Goal: Information Seeking & Learning: Check status

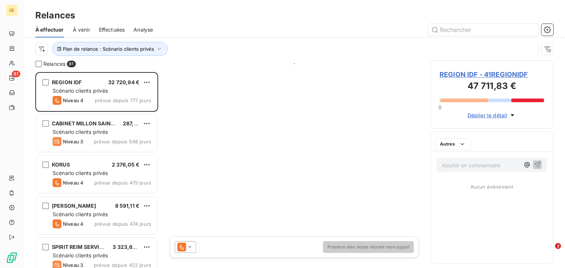
scroll to position [191, 118]
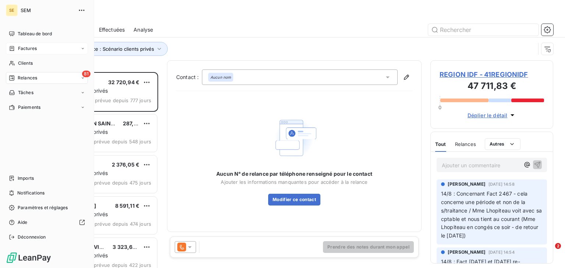
click at [17, 47] on div "Factures" at bounding box center [23, 48] width 28 height 7
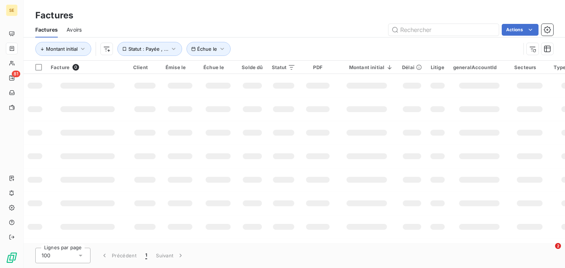
click at [18, 34] on div "SE 81" at bounding box center [12, 134] width 24 height 268
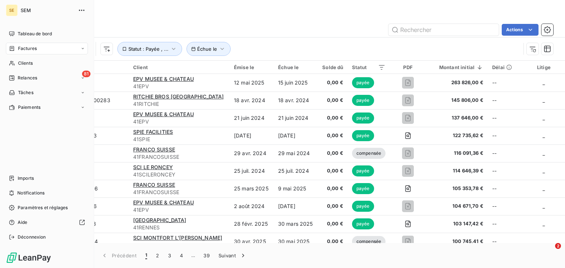
click at [18, 34] on span "Tableau de bord" at bounding box center [35, 34] width 34 height 7
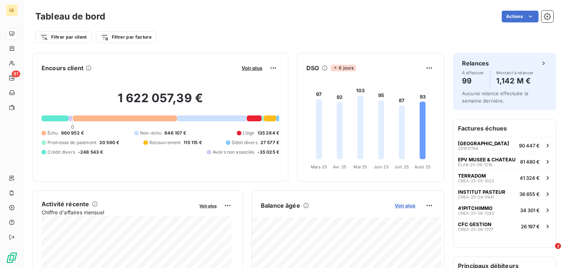
click at [406, 206] on span "Voir plus" at bounding box center [405, 206] width 21 height 6
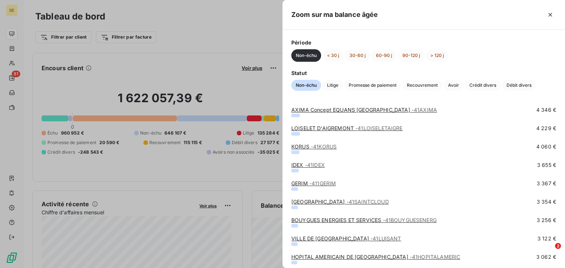
scroll to position [471, 0]
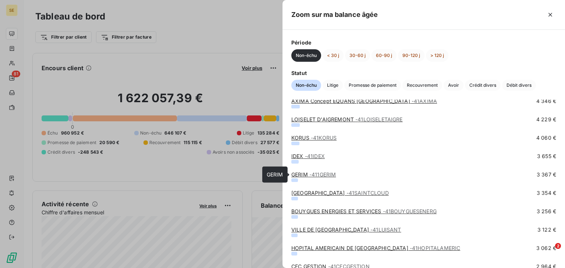
click at [315, 176] on span "- 411GERIM" at bounding box center [322, 174] width 26 height 6
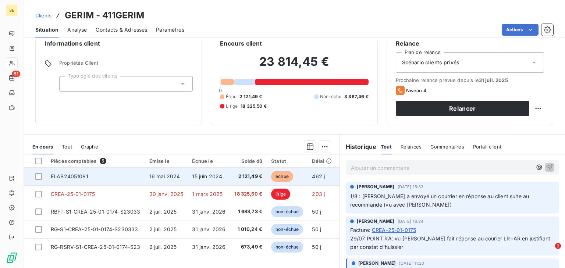
scroll to position [29, 0]
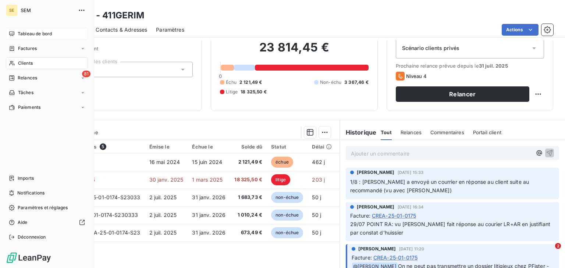
click at [15, 31] on div "Tableau de bord" at bounding box center [47, 34] width 82 height 12
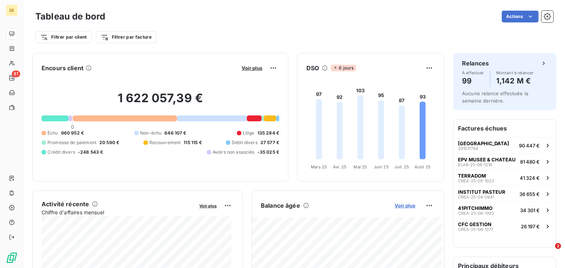
click at [395, 206] on span "Voir plus" at bounding box center [405, 206] width 21 height 6
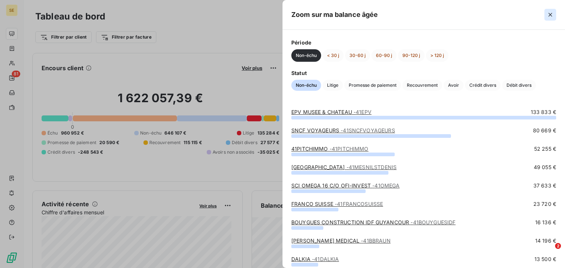
click at [549, 15] on icon "button" at bounding box center [551, 15] width 4 height 4
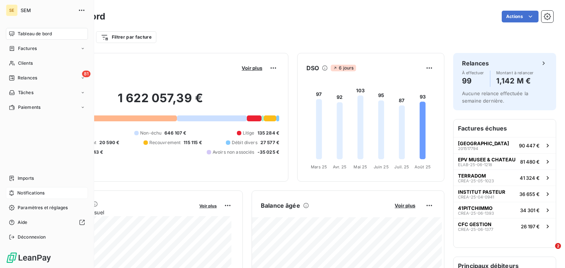
click at [24, 192] on span "Notifications" at bounding box center [30, 193] width 27 height 7
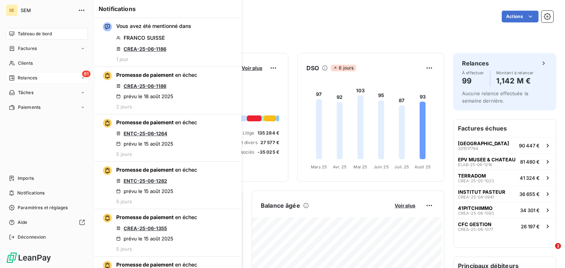
click at [28, 76] on span "Relances" at bounding box center [28, 78] width 20 height 7
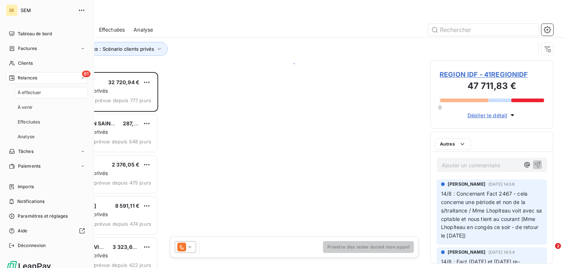
scroll to position [191, 118]
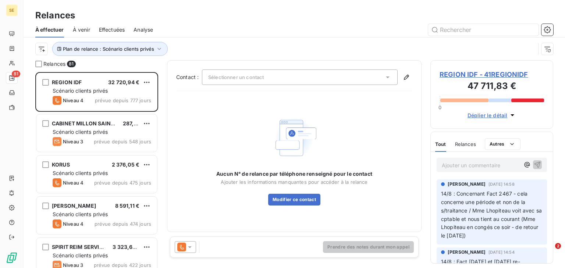
click at [110, 29] on span "Effectuées" at bounding box center [112, 29] width 26 height 7
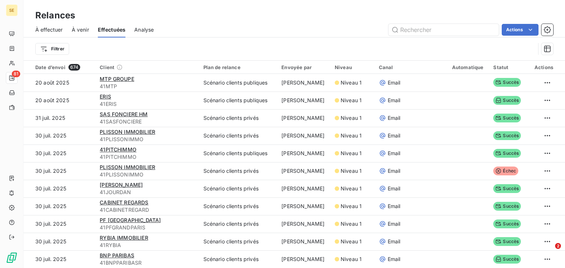
click at [82, 25] on div "À venir" at bounding box center [80, 29] width 17 height 15
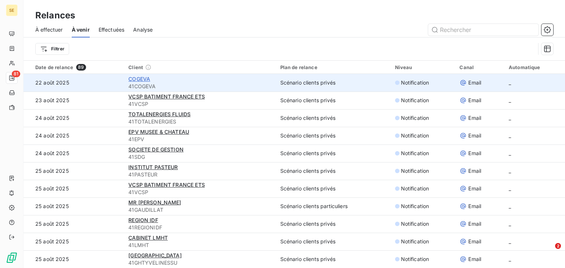
click at [134, 80] on span "COGEVA" at bounding box center [139, 79] width 22 height 6
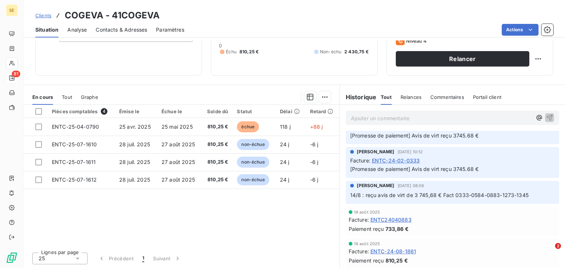
scroll to position [206, 0]
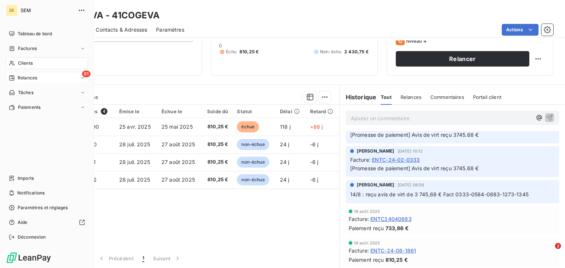
click at [36, 65] on div "Clients" at bounding box center [47, 63] width 82 height 12
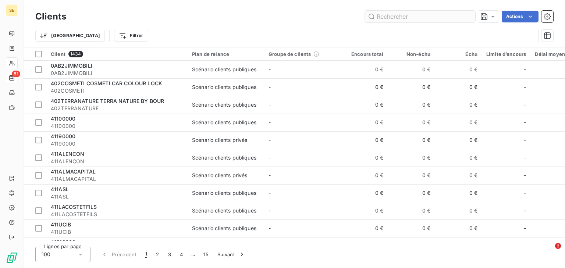
click at [385, 17] on input "text" at bounding box center [420, 17] width 110 height 12
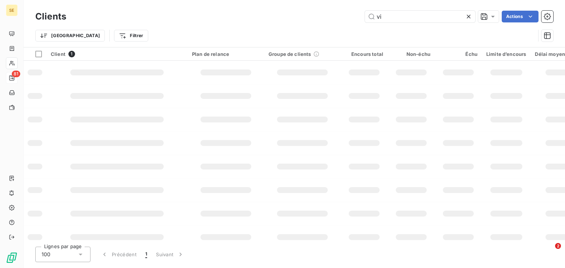
type input "v"
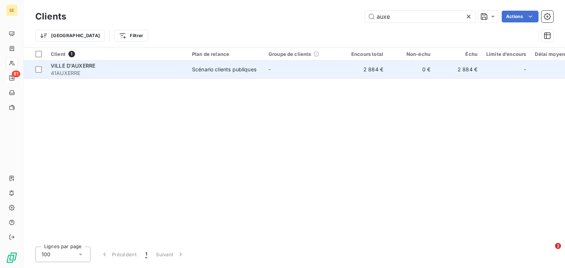
type input "auxe"
click at [135, 68] on div "VILLE D'AUXERRE" at bounding box center [117, 65] width 132 height 7
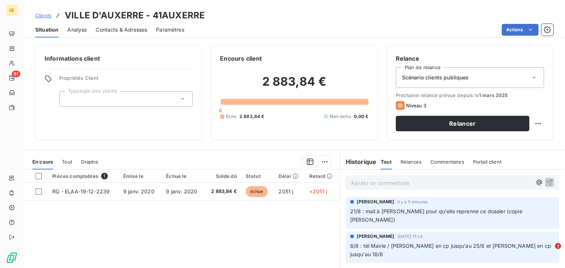
click at [73, 164] on div "En cours Tout Graphe" at bounding box center [182, 161] width 316 height 15
click at [70, 163] on span "Tout" at bounding box center [67, 162] width 10 height 6
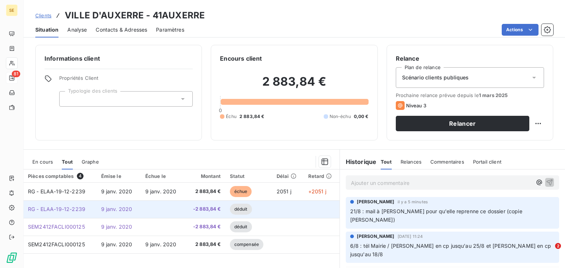
click at [181, 213] on td at bounding box center [163, 210] width 44 height 18
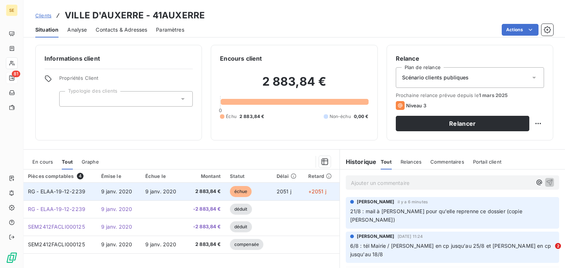
click at [125, 196] on td "9 janv. 2020" at bounding box center [119, 192] width 44 height 18
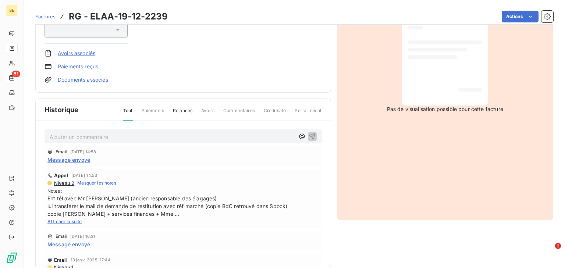
click at [66, 158] on span "Message envoyé" at bounding box center [68, 160] width 43 height 8
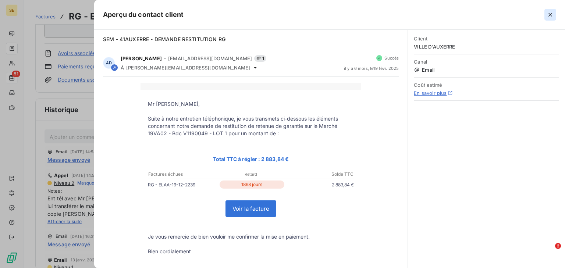
click at [549, 12] on icon "button" at bounding box center [550, 14] width 7 height 7
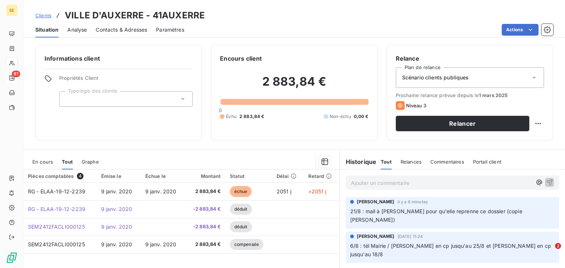
click at [38, 160] on span "En cours" at bounding box center [42, 162] width 21 height 6
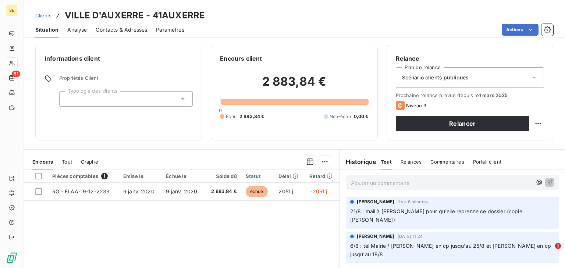
click at [67, 162] on span "Tout" at bounding box center [67, 162] width 10 height 6
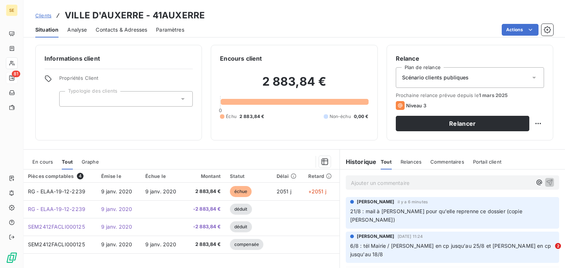
click at [46, 166] on div "En cours" at bounding box center [42, 161] width 21 height 15
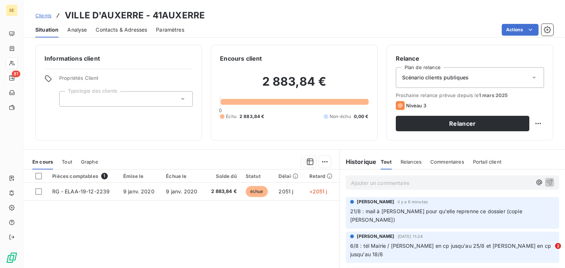
click at [60, 165] on div "En cours Tout Graphe" at bounding box center [182, 161] width 316 height 15
click at [64, 162] on span "Tout" at bounding box center [67, 162] width 10 height 6
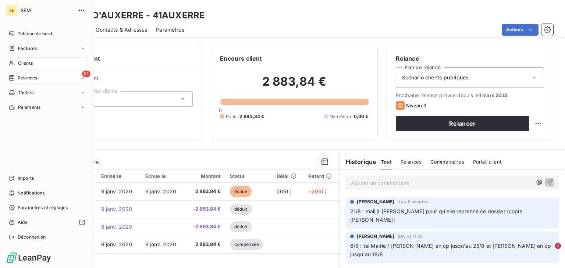
click at [36, 75] on span "Relances" at bounding box center [28, 78] width 20 height 7
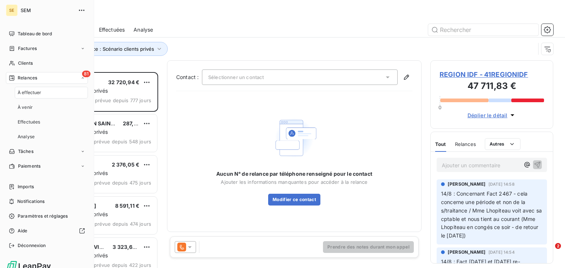
scroll to position [191, 118]
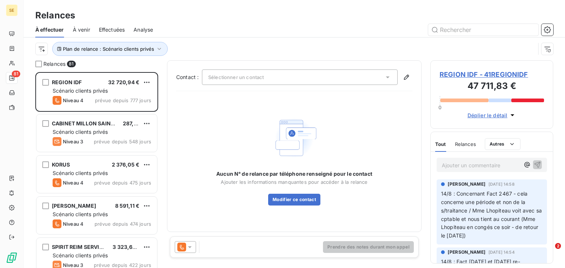
click at [85, 29] on span "À venir" at bounding box center [81, 29] width 17 height 7
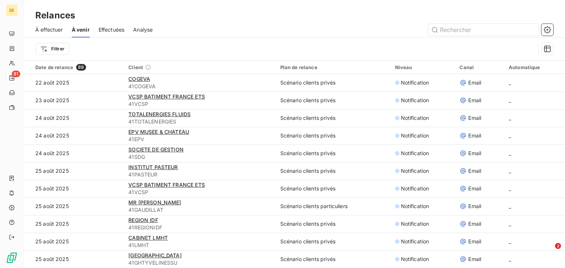
click at [115, 31] on span "Effectuées" at bounding box center [112, 29] width 26 height 7
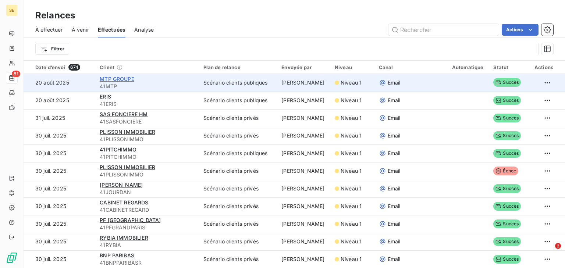
click at [110, 81] on span "MTP GROUPE" at bounding box center [117, 79] width 35 height 6
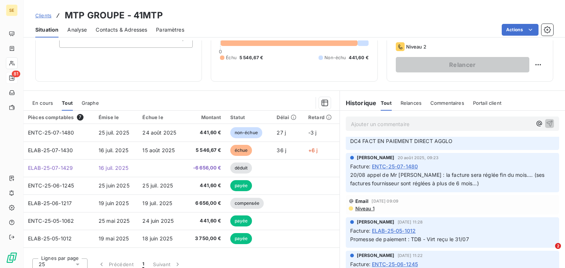
scroll to position [29, 0]
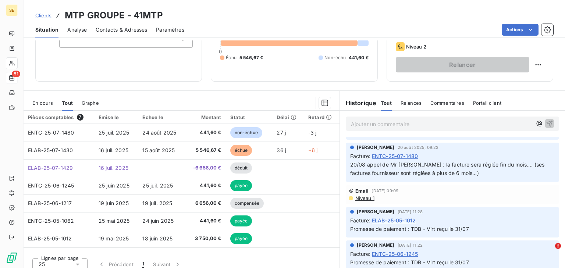
click at [362, 199] on span "Niveau 1" at bounding box center [365, 198] width 20 height 6
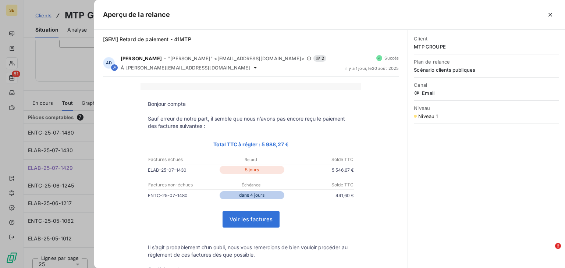
drag, startPoint x: 328, startPoint y: 170, endPoint x: 366, endPoint y: 170, distance: 38.3
click at [366, 170] on div "Bonjour compta Sauf erreur de notre part, il semble que nous n’avons pas encore…" at bounding box center [251, 215] width 296 height 264
click at [340, 172] on p "5 546,67 €" at bounding box center [320, 170] width 68 height 8
drag, startPoint x: 331, startPoint y: 196, endPoint x: 347, endPoint y: 196, distance: 15.8
click at [347, 196] on p "441,60 €" at bounding box center [320, 196] width 68 height 8
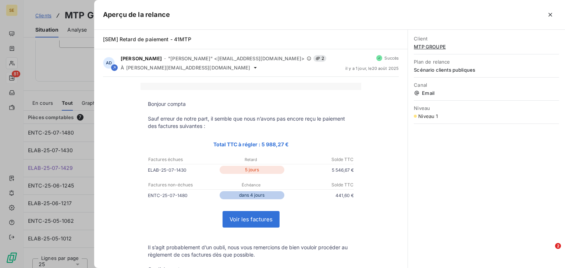
click at [309, 180] on td "Factures non-échues Échéance Solde TTC" at bounding box center [251, 183] width 221 height 12
drag, startPoint x: 332, startPoint y: 173, endPoint x: 350, endPoint y: 173, distance: 17.7
click at [350, 173] on p "5 546,67 €" at bounding box center [320, 170] width 68 height 8
click at [548, 14] on icon "button" at bounding box center [550, 14] width 7 height 7
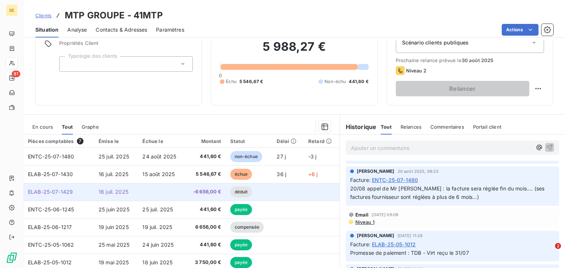
scroll to position [0, 0]
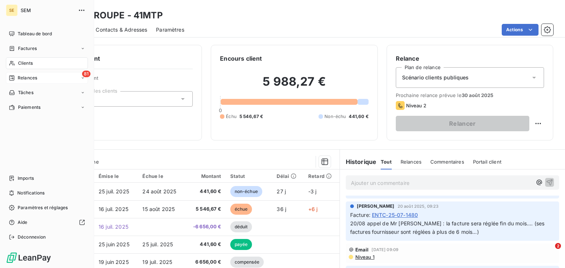
click at [21, 65] on span "Clients" at bounding box center [25, 63] width 15 height 7
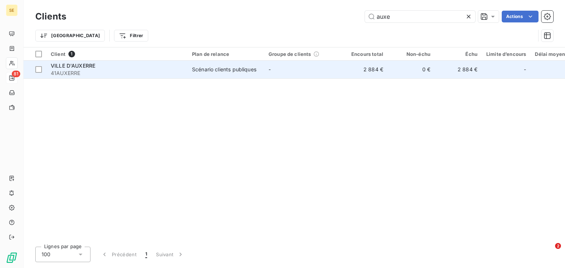
click at [270, 66] on span "-" at bounding box center [270, 69] width 2 height 6
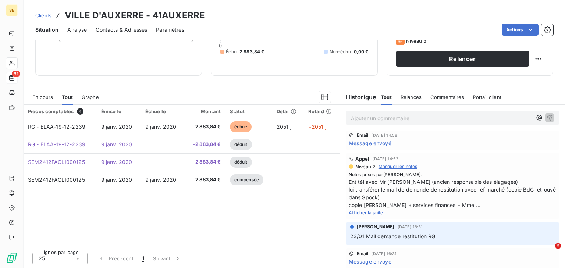
scroll to position [61, 0]
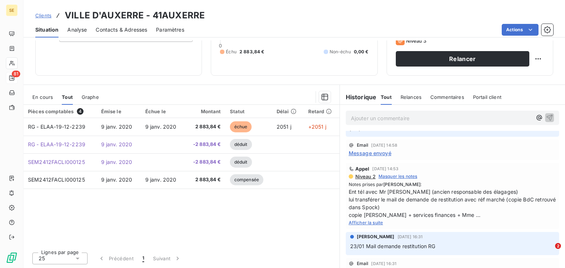
click at [371, 149] on span "Message envoyé" at bounding box center [370, 153] width 43 height 8
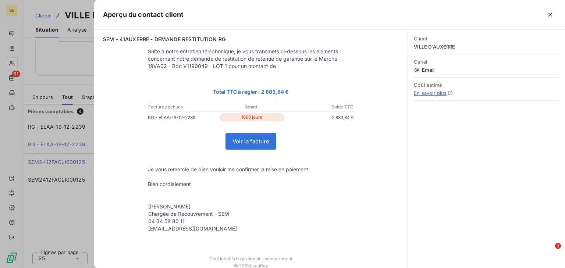
scroll to position [0, 0]
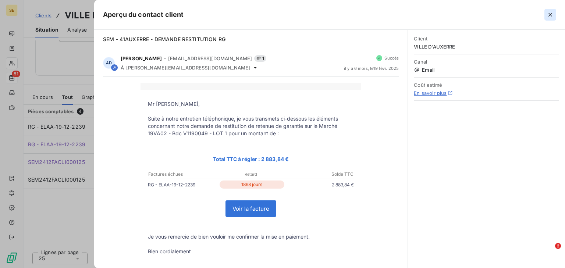
click at [552, 13] on icon "button" at bounding box center [550, 14] width 7 height 7
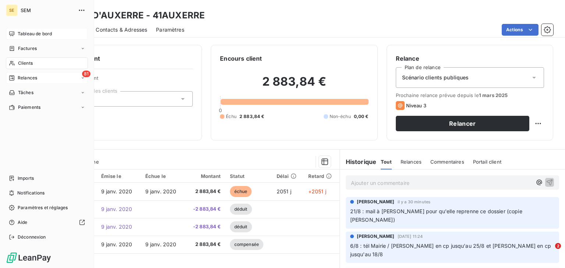
click at [21, 32] on span "Tableau de bord" at bounding box center [35, 34] width 34 height 7
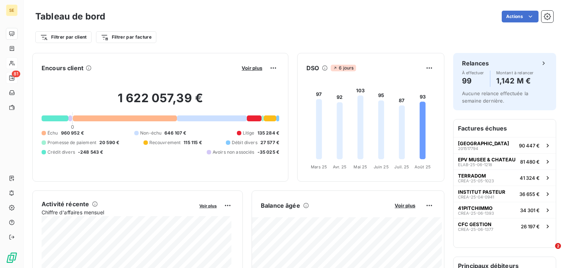
drag, startPoint x: 277, startPoint y: 48, endPoint x: 266, endPoint y: 37, distance: 15.4
click at [266, 37] on div "Filtrer par client Filtrer par facture" at bounding box center [294, 37] width 518 height 14
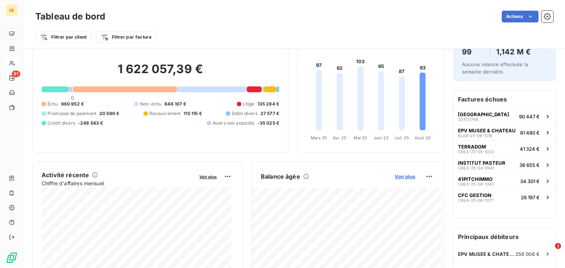
click at [399, 177] on span "Voir plus" at bounding box center [405, 177] width 21 height 6
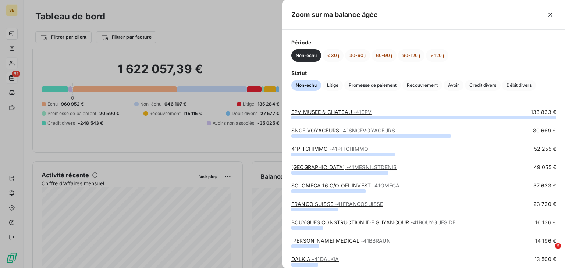
click at [330, 150] on span "- 41PITCHIMMO" at bounding box center [349, 149] width 39 height 6
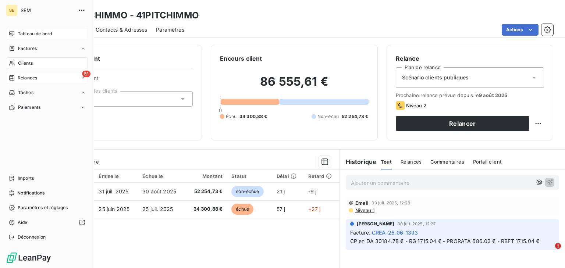
click at [16, 33] on div "Tableau de bord" at bounding box center [47, 34] width 82 height 12
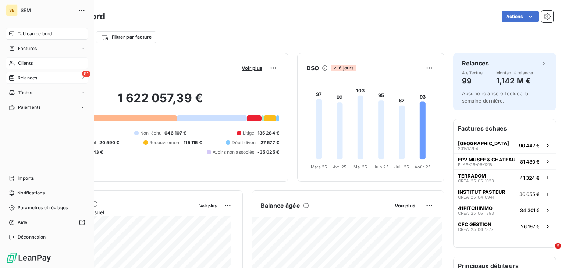
drag, startPoint x: 40, startPoint y: 67, endPoint x: 79, endPoint y: 66, distance: 38.3
click at [40, 67] on div "Clients" at bounding box center [47, 63] width 82 height 12
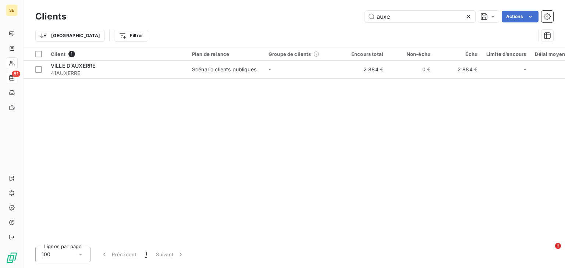
click at [471, 16] on icon at bounding box center [468, 16] width 7 height 7
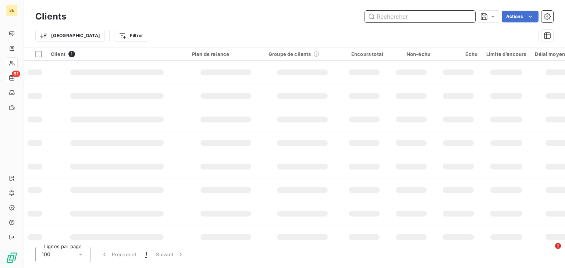
click at [440, 19] on input "text" at bounding box center [420, 17] width 110 height 12
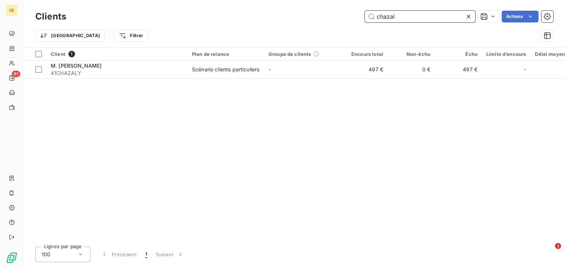
type input "chazal"
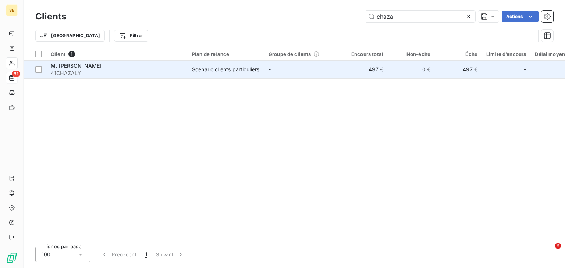
click at [147, 74] on span "41CHAZALY" at bounding box center [117, 73] width 132 height 7
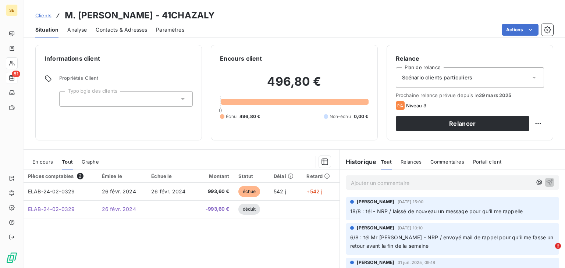
click at [107, 31] on span "Contacts & Adresses" at bounding box center [122, 29] width 52 height 7
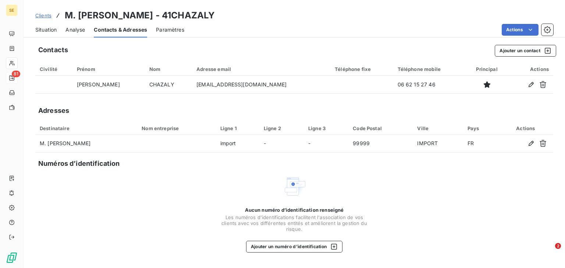
click at [46, 29] on span "Situation" at bounding box center [45, 29] width 21 height 7
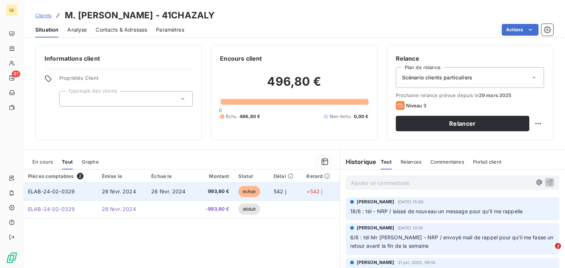
click at [70, 194] on span "ELAB-24-02-0329" at bounding box center [51, 191] width 47 height 6
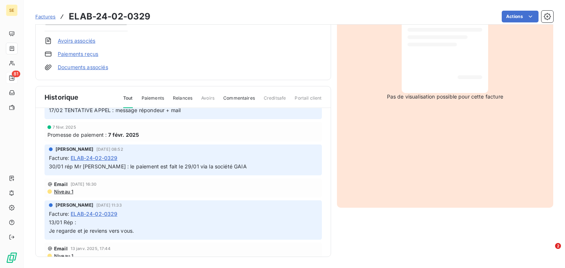
scroll to position [206, 0]
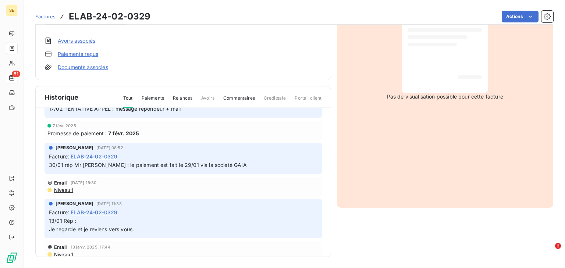
click at [63, 190] on span "Niveau 1" at bounding box center [63, 190] width 20 height 6
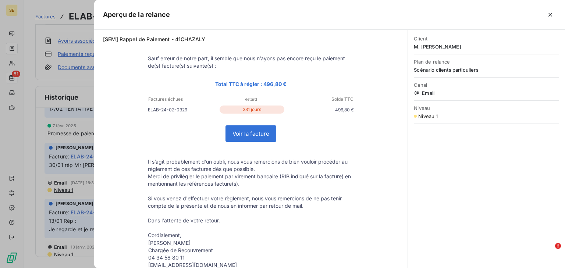
scroll to position [0, 0]
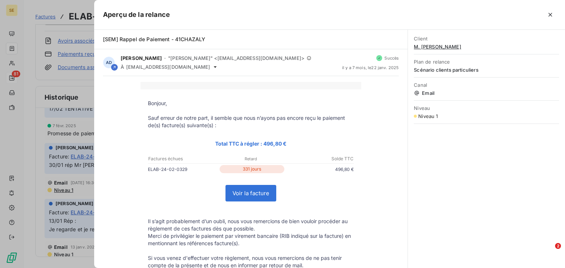
click at [35, 10] on div at bounding box center [282, 134] width 565 height 268
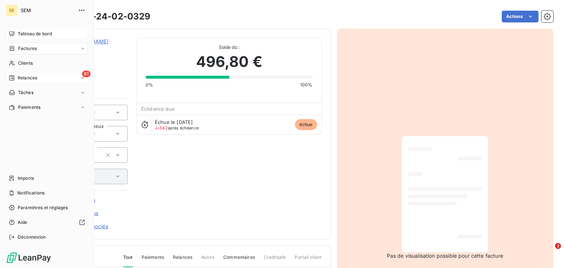
click at [24, 31] on span "Tableau de bord" at bounding box center [35, 34] width 34 height 7
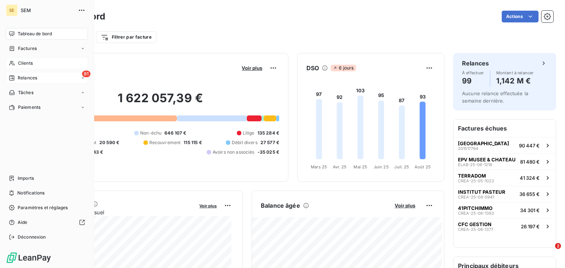
click at [20, 60] on span "Clients" at bounding box center [25, 63] width 15 height 7
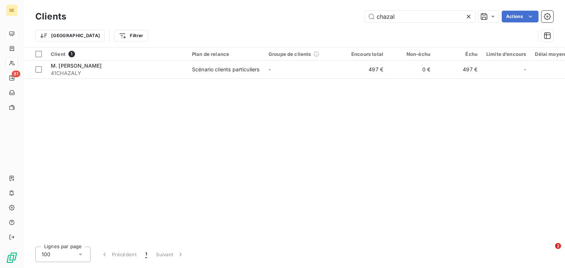
click at [468, 17] on icon at bounding box center [468, 16] width 7 height 7
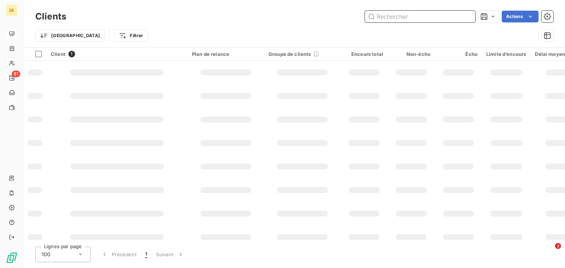
click at [408, 19] on input "text" at bounding box center [420, 17] width 110 height 12
type input "colas"
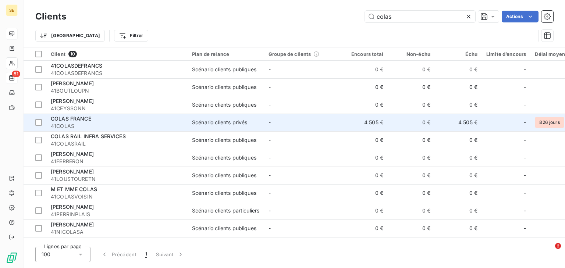
click at [138, 118] on div "COLAS FRANCE" at bounding box center [117, 118] width 132 height 7
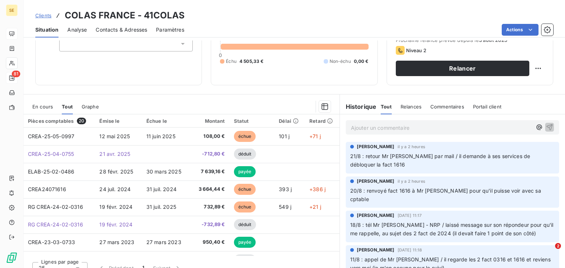
scroll to position [59, 0]
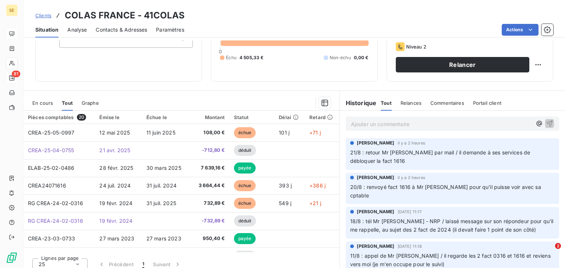
click at [47, 101] on span "En cours" at bounding box center [42, 103] width 21 height 6
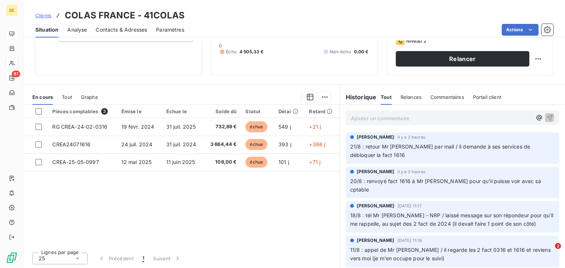
scroll to position [0, 0]
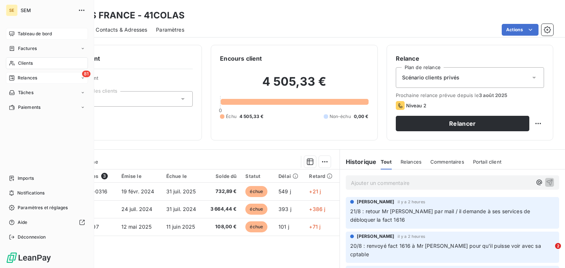
click at [25, 78] on span "Relances" at bounding box center [28, 78] width 20 height 7
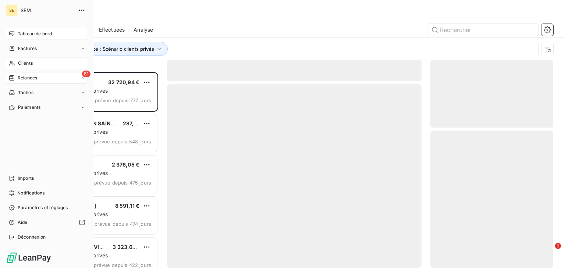
scroll to position [191, 118]
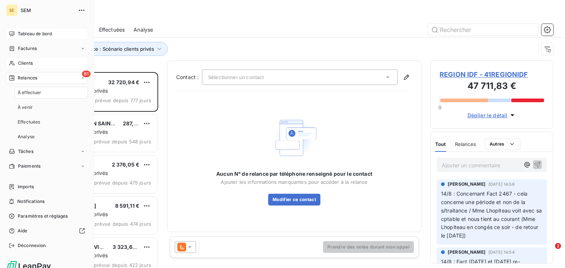
click at [29, 62] on span "Clients" at bounding box center [25, 63] width 15 height 7
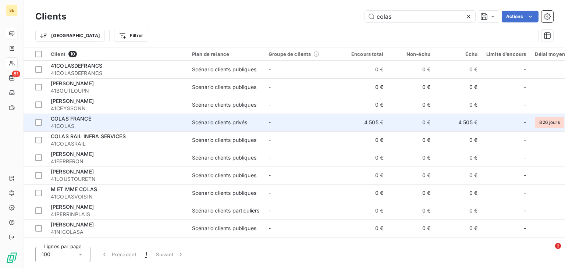
click at [186, 118] on td "COLAS FRANCE 41COLAS" at bounding box center [116, 123] width 141 height 18
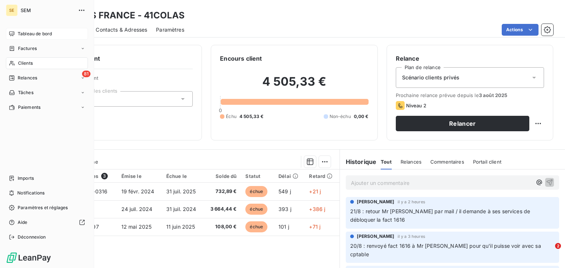
click at [18, 33] on span "Tableau de bord" at bounding box center [35, 34] width 34 height 7
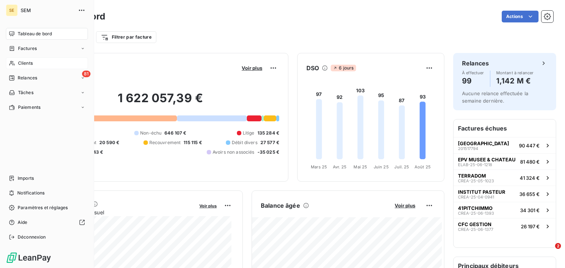
click at [37, 57] on nav "Tableau de bord Factures Clients 81 Relances Tâches Paiements" at bounding box center [47, 70] width 82 height 85
click at [36, 61] on div "Clients" at bounding box center [47, 63] width 82 height 12
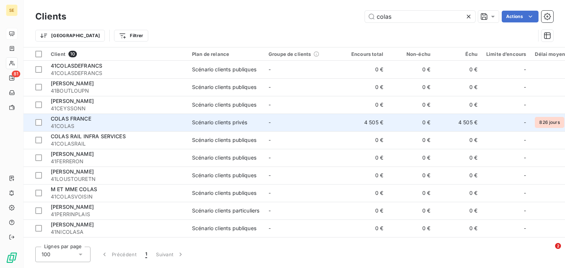
click at [103, 122] on div "COLAS FRANCE" at bounding box center [117, 118] width 132 height 7
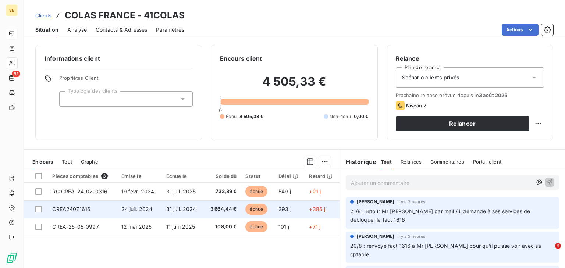
click at [153, 205] on td "24 juil. 2024" at bounding box center [139, 210] width 45 height 18
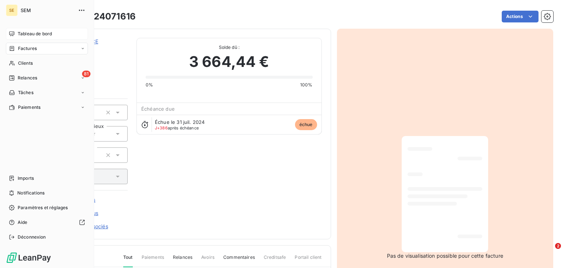
click at [18, 29] on div "Tableau de bord" at bounding box center [47, 34] width 82 height 12
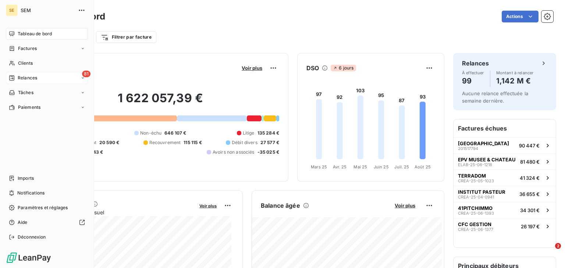
click at [11, 74] on div "81 Relances" at bounding box center [47, 78] width 82 height 12
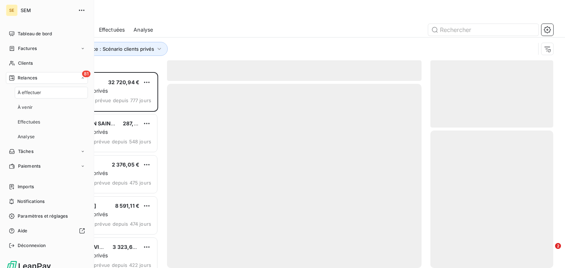
scroll to position [191, 118]
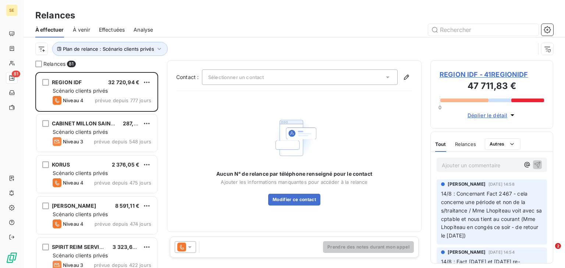
click at [116, 26] on span "Effectuées" at bounding box center [112, 29] width 26 height 7
